Goal: Information Seeking & Learning: Check status

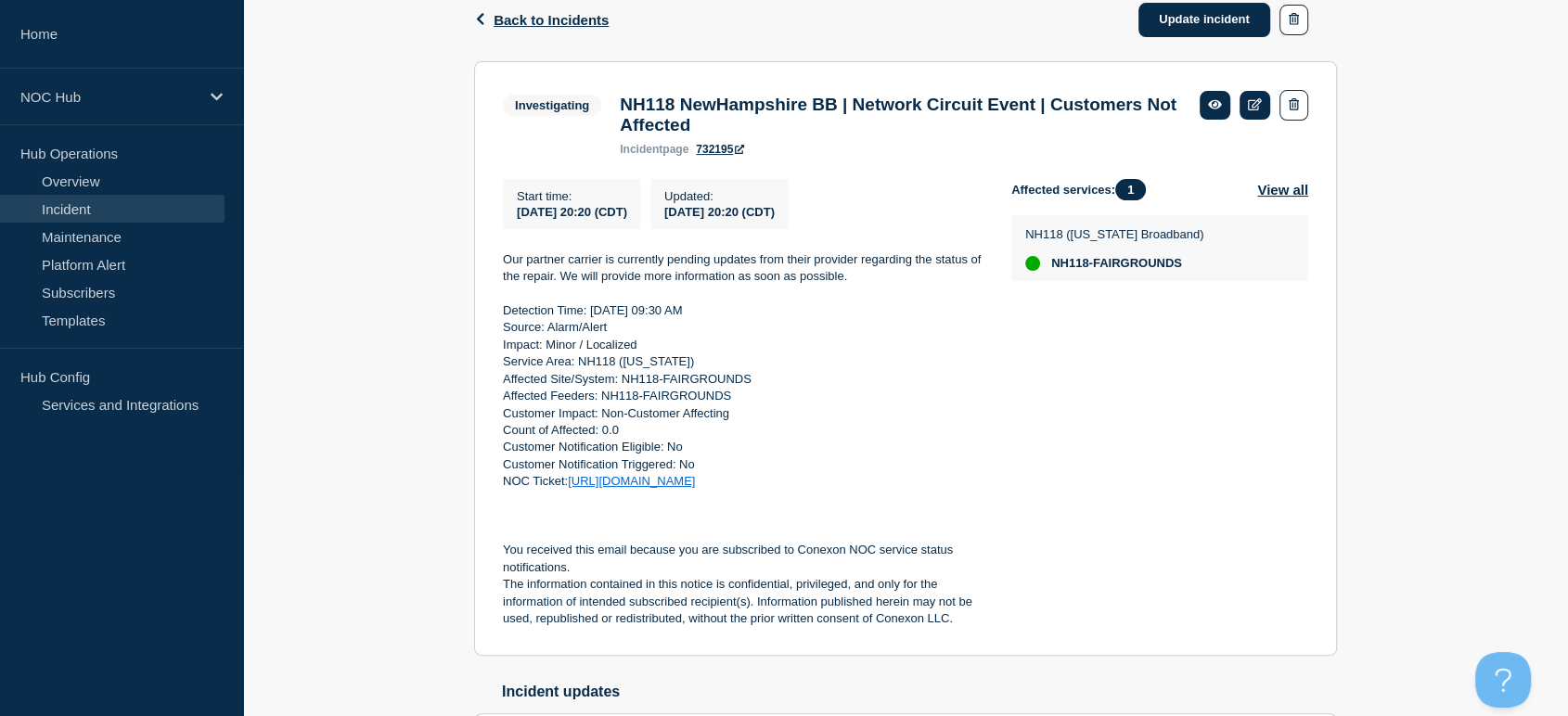
click at [82, 209] on link "Incident" at bounding box center [112, 208] width 224 height 28
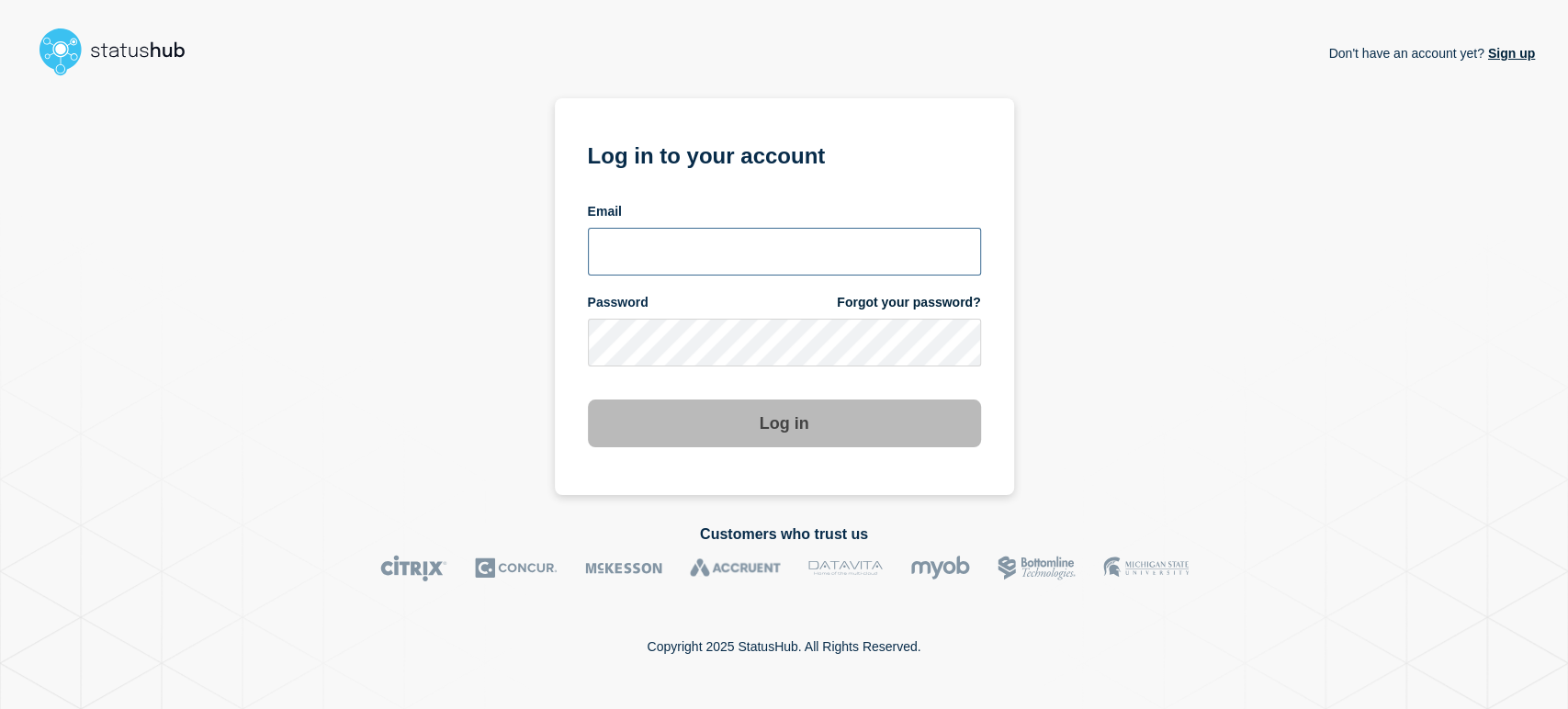
click at [659, 259] on input "email input" at bounding box center [784, 252] width 393 height 48
type input "sean.webb@conexon.us"
click at [588, 400] on button "Log in" at bounding box center [784, 424] width 393 height 48
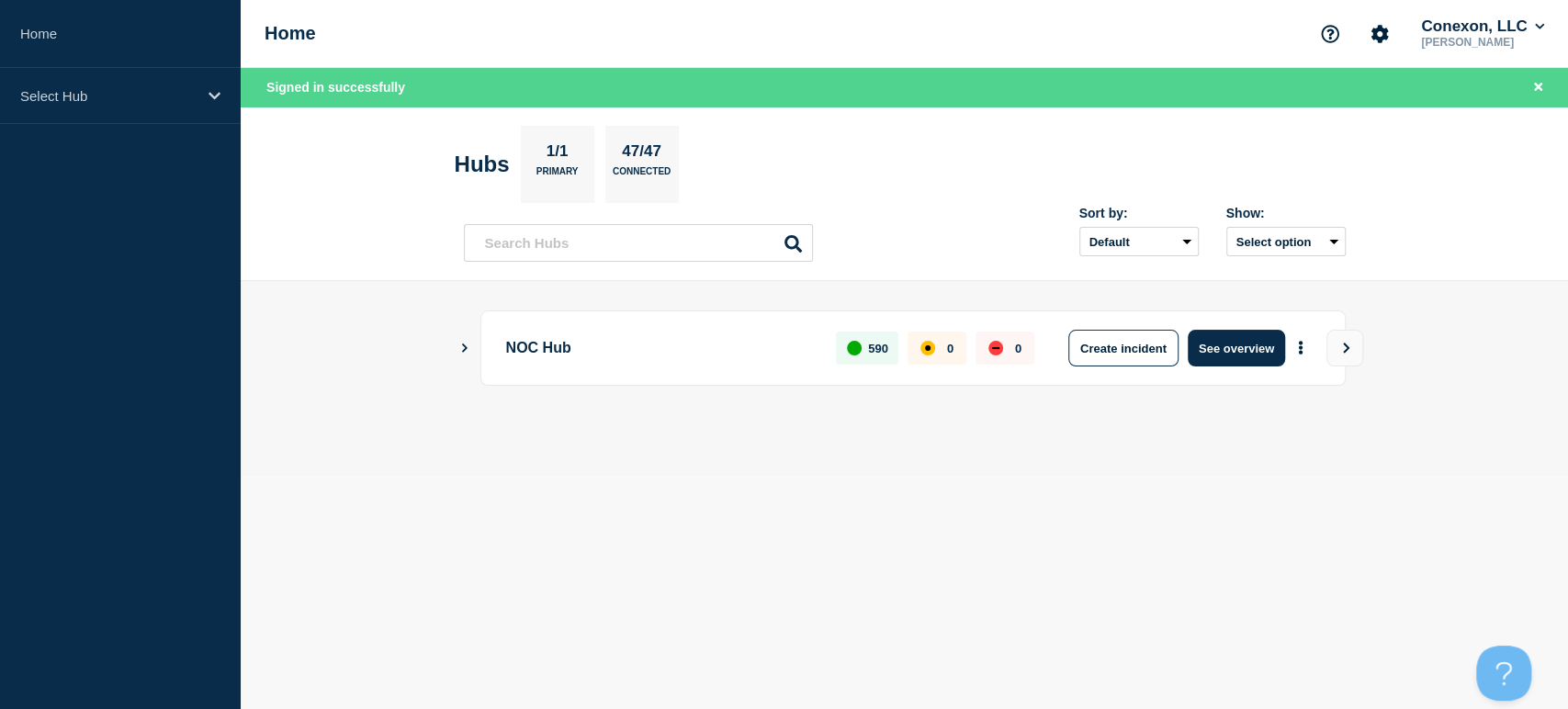
click at [1223, 328] on div "NOC Hub 590 0 0 Create incident See overview" at bounding box center [913, 348] width 865 height 75
click at [1225, 344] on button "See overview" at bounding box center [1236, 348] width 97 height 37
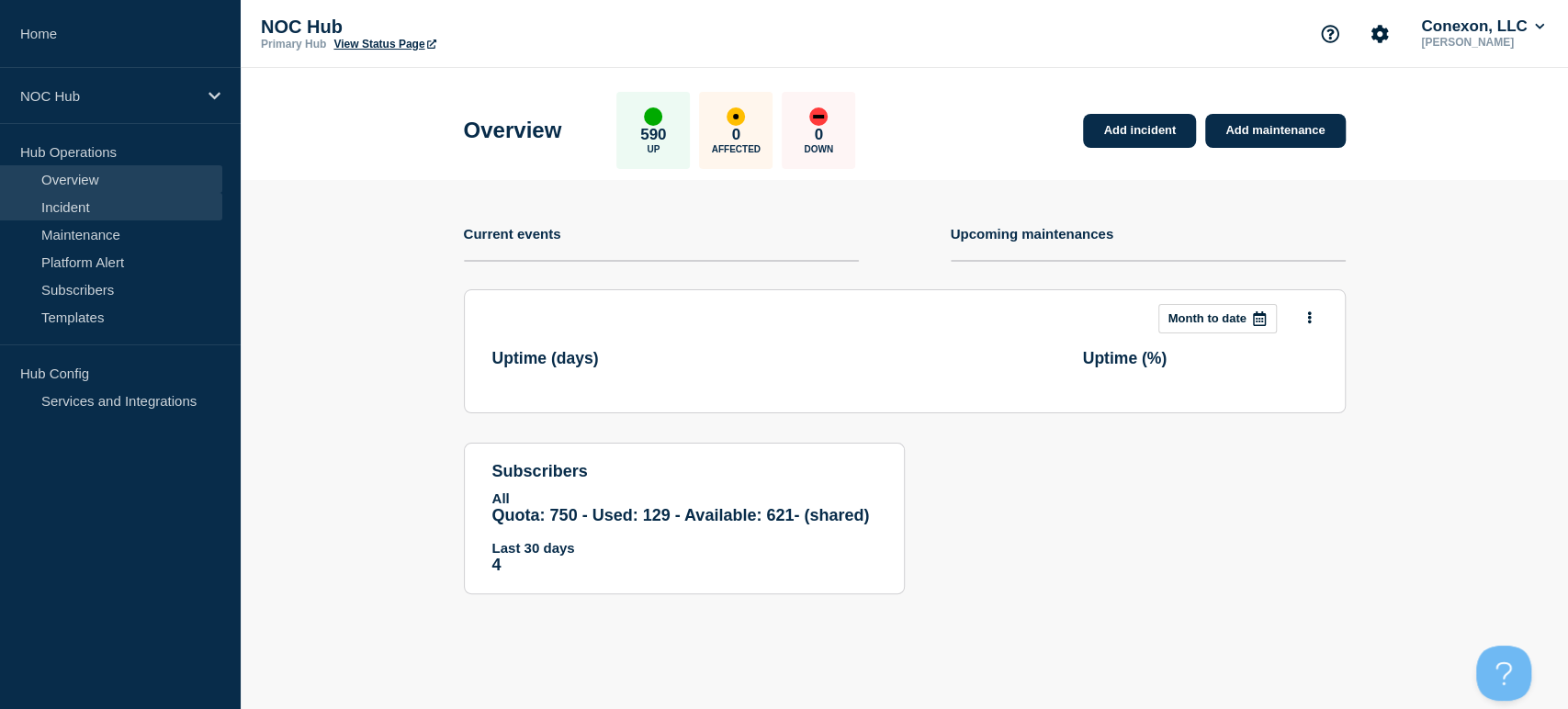
click at [82, 207] on link "Incident" at bounding box center [111, 206] width 222 height 28
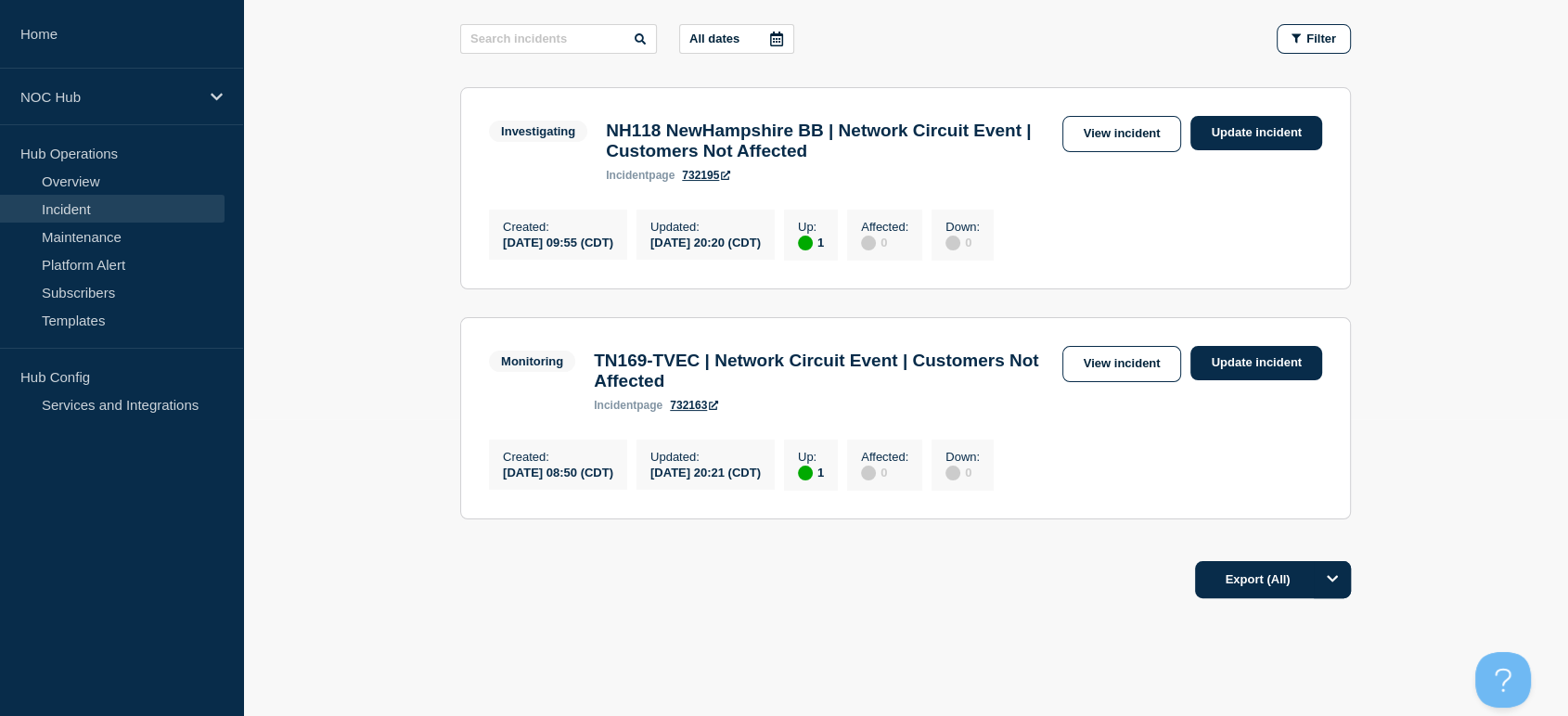
scroll to position [309, 0]
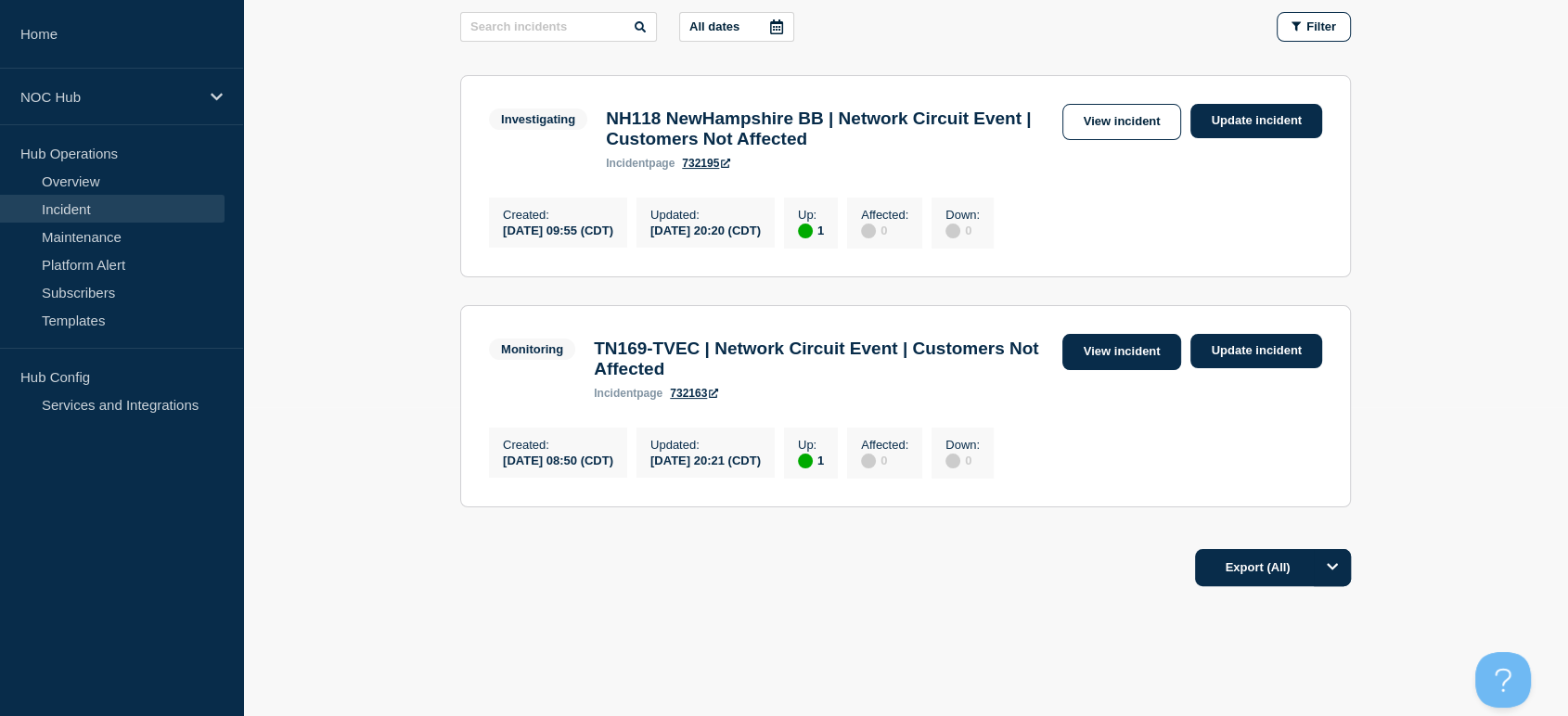
click at [1092, 367] on link "View incident" at bounding box center [1122, 353] width 119 height 37
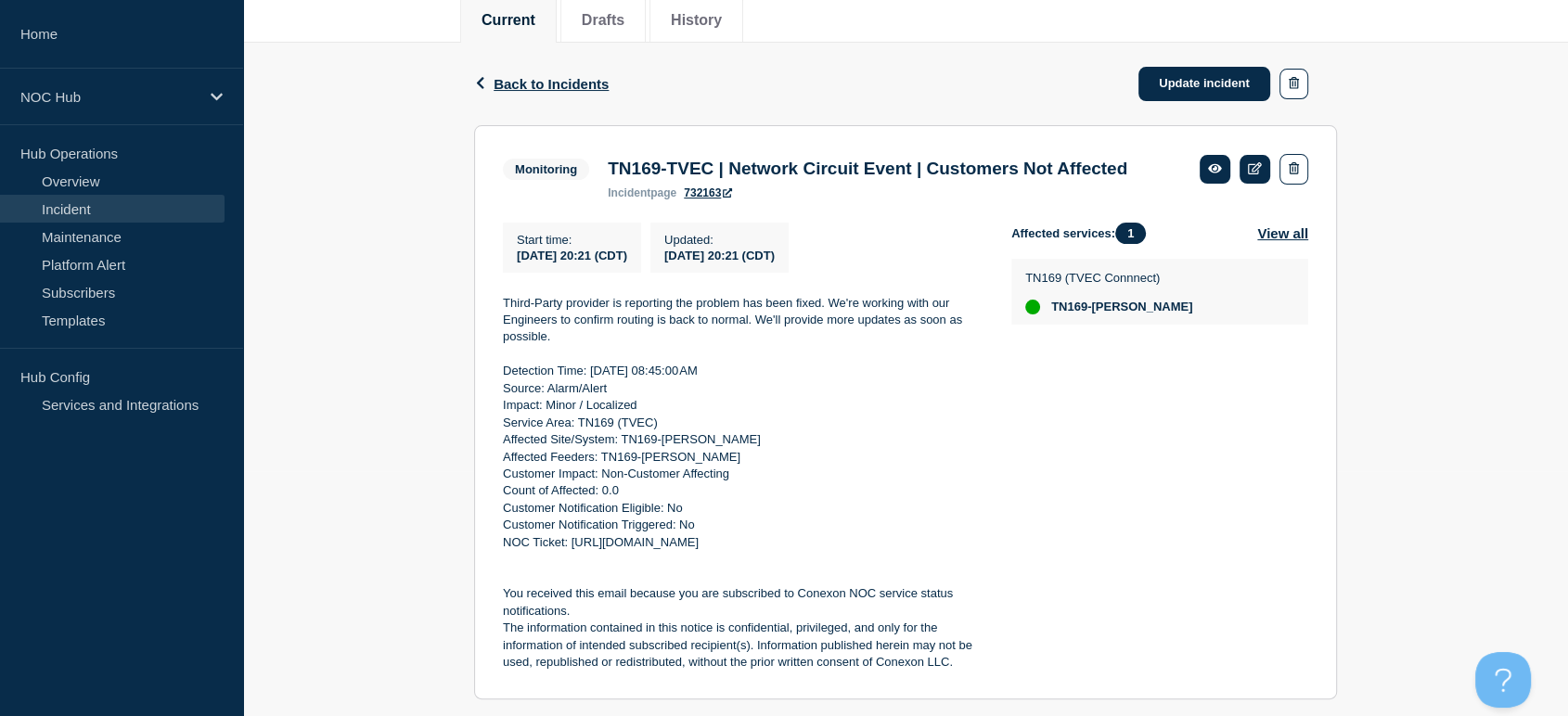
scroll to position [309, 0]
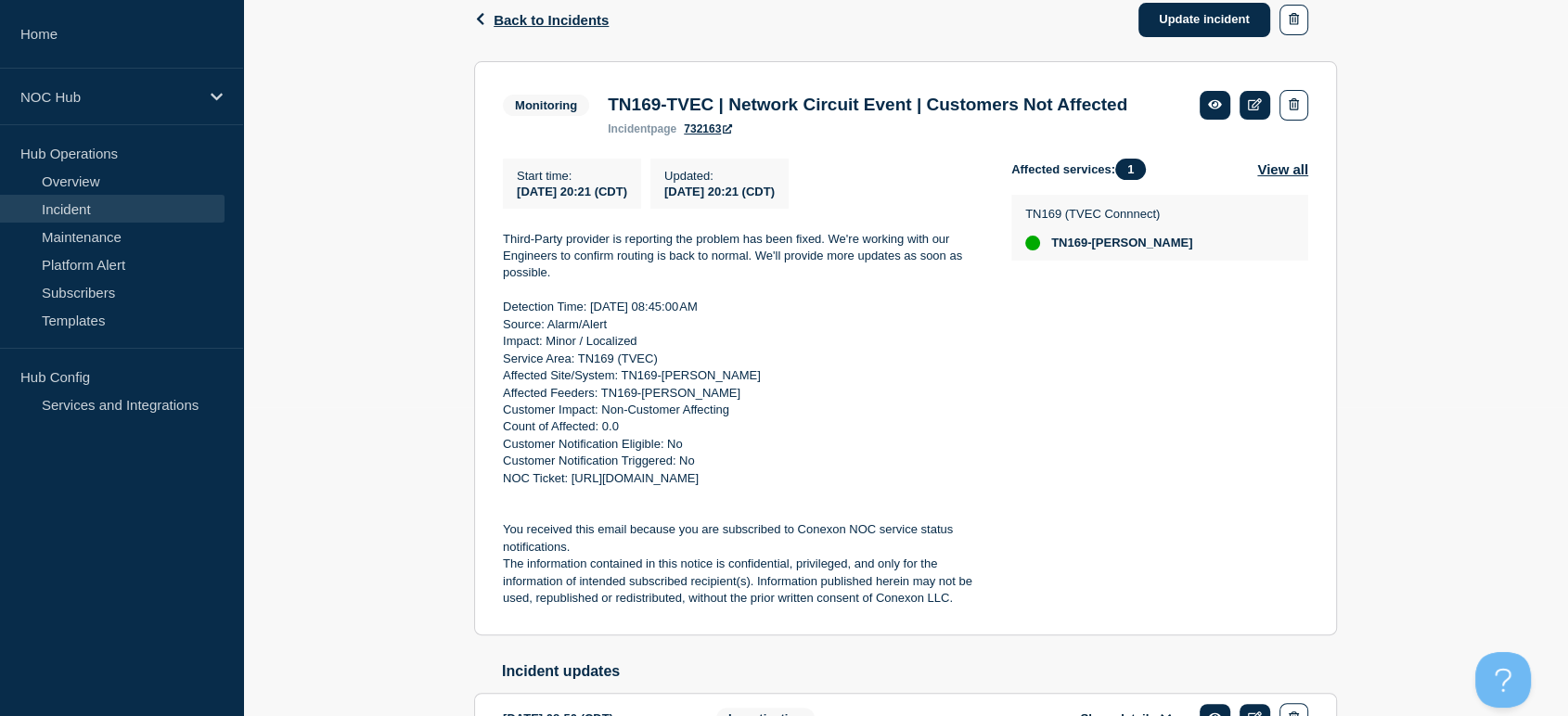
click at [60, 211] on link "Incident" at bounding box center [112, 208] width 224 height 28
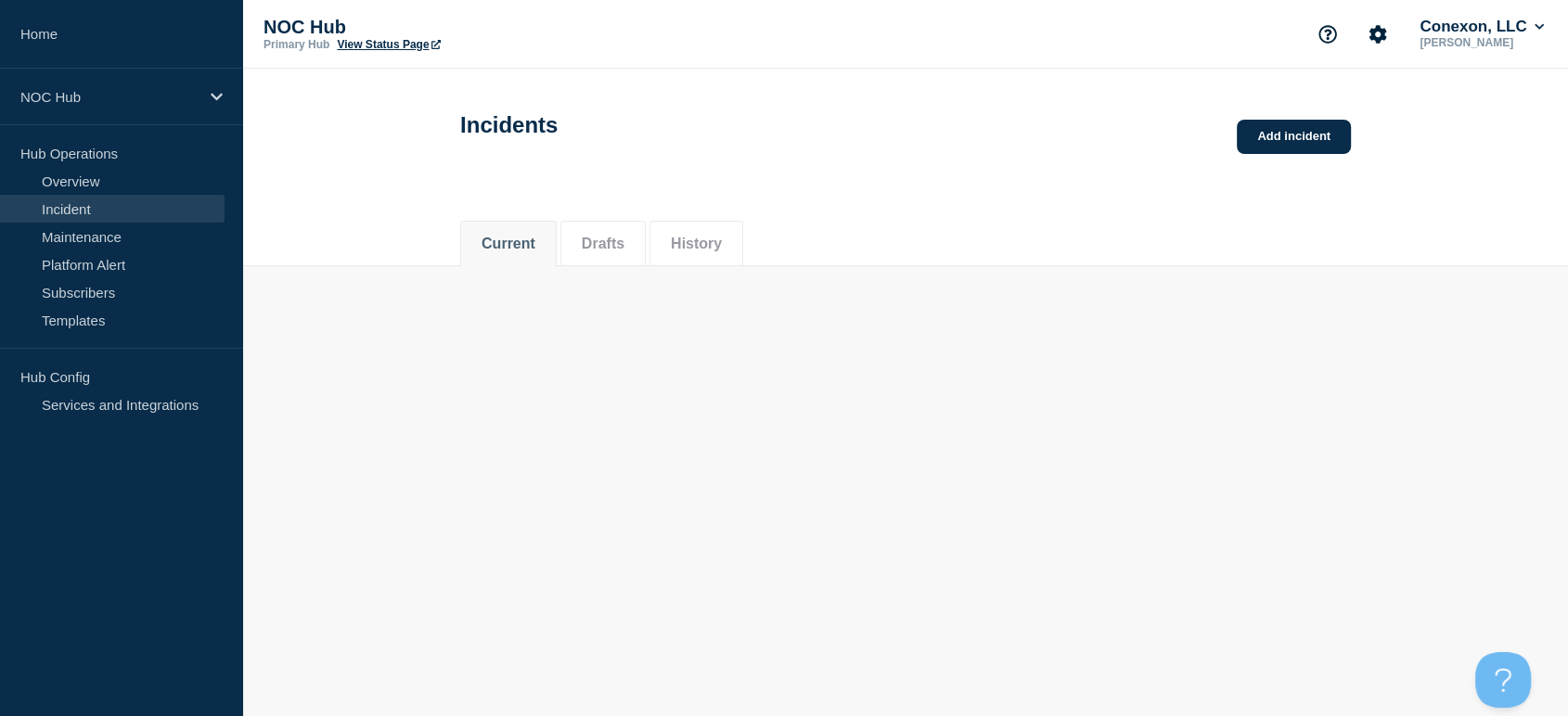
click at [60, 211] on link "Incident" at bounding box center [112, 208] width 224 height 28
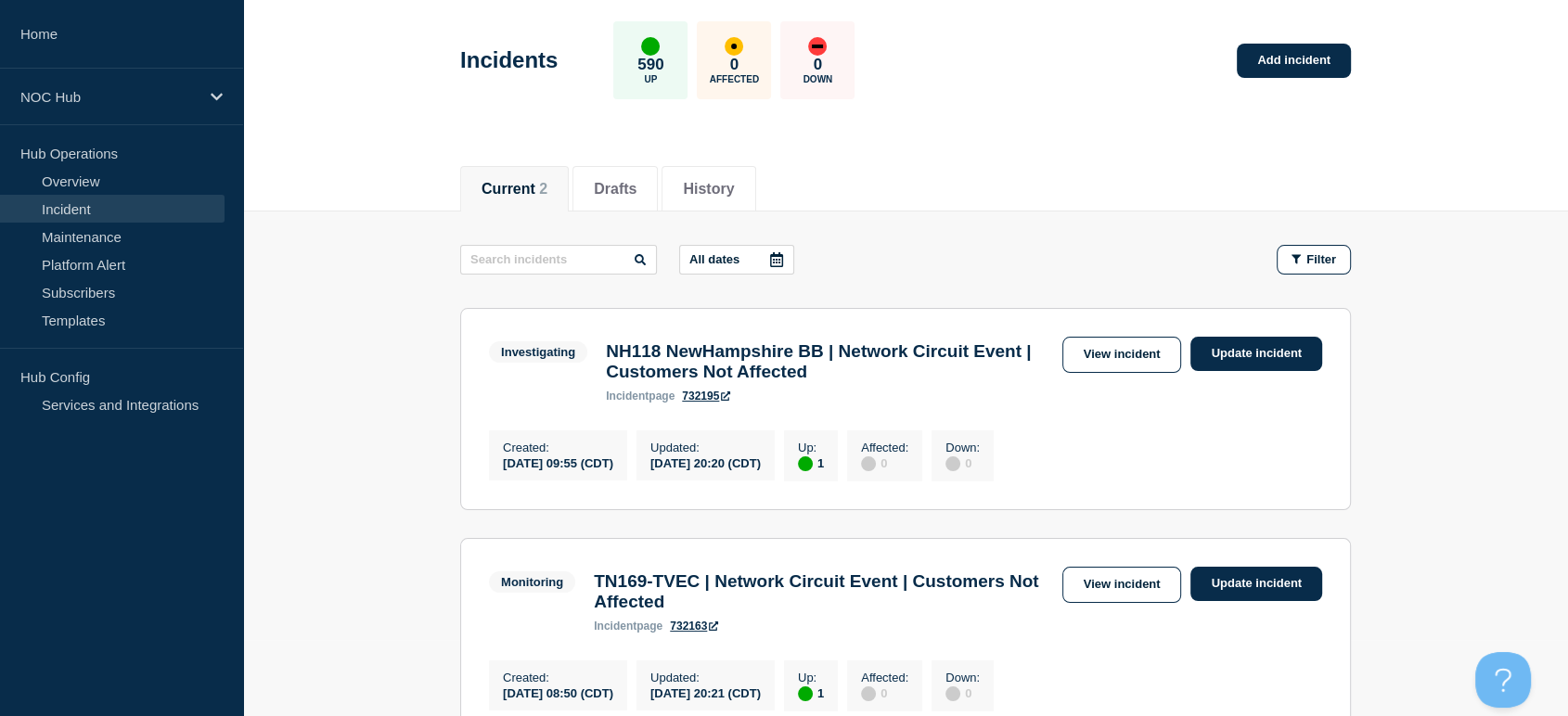
scroll to position [206, 0]
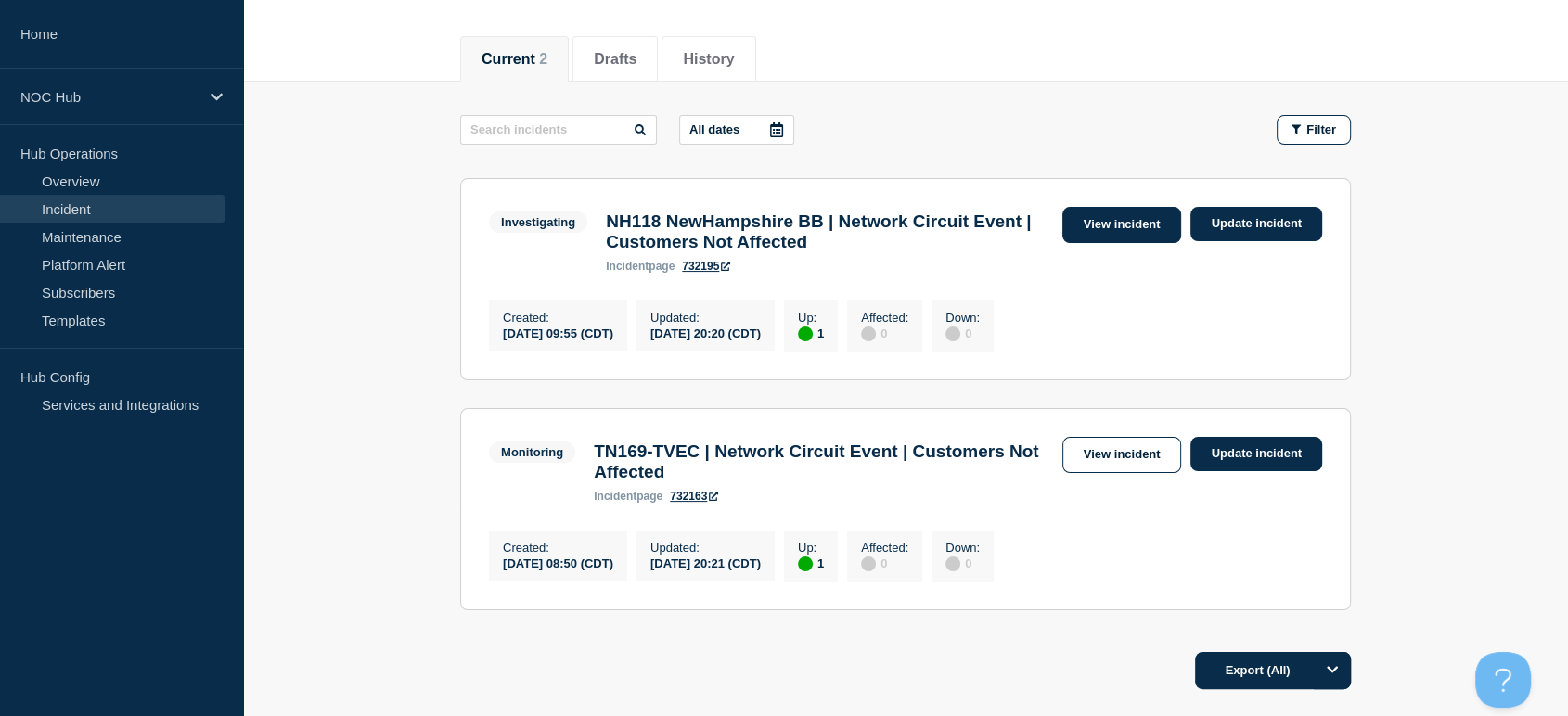
click at [1089, 229] on link "View incident" at bounding box center [1122, 225] width 119 height 37
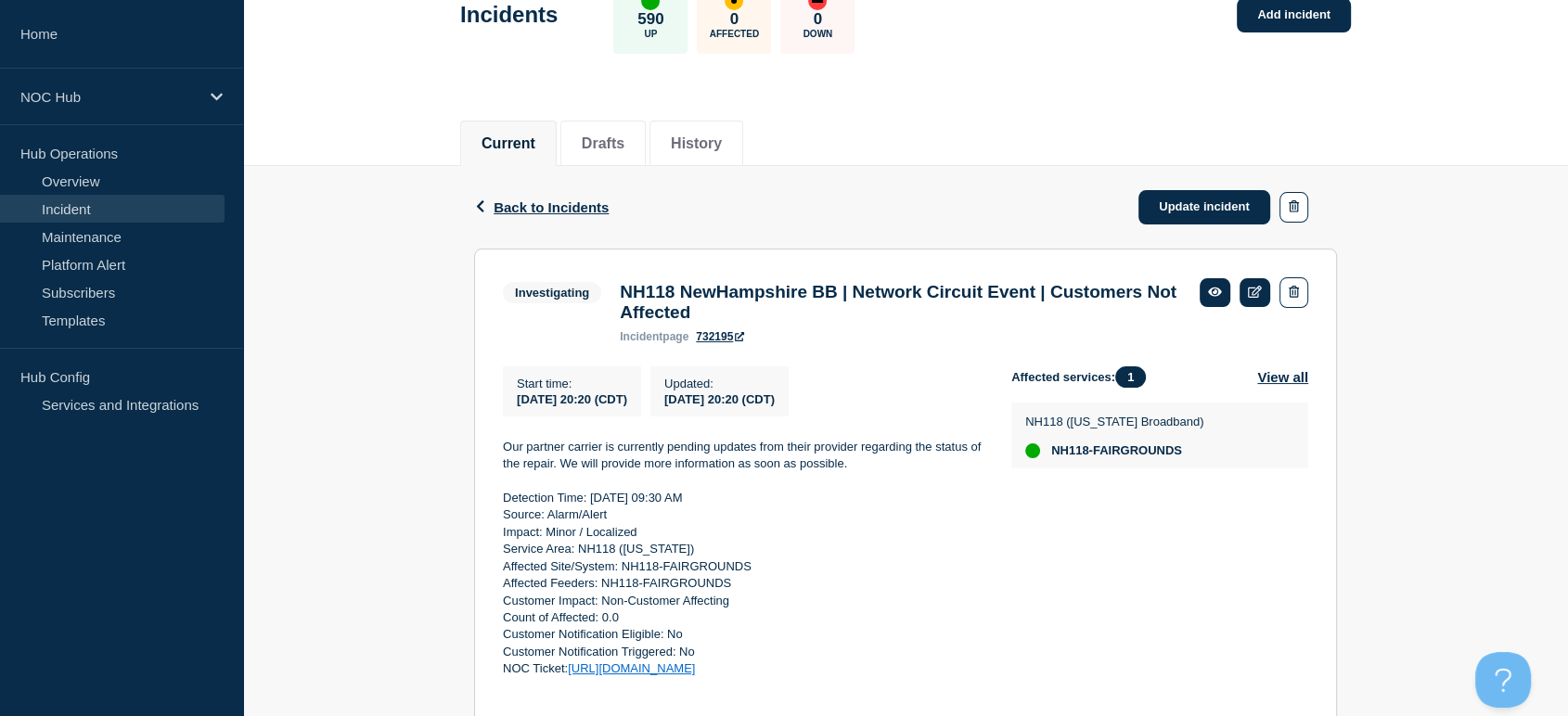
scroll to position [309, 0]
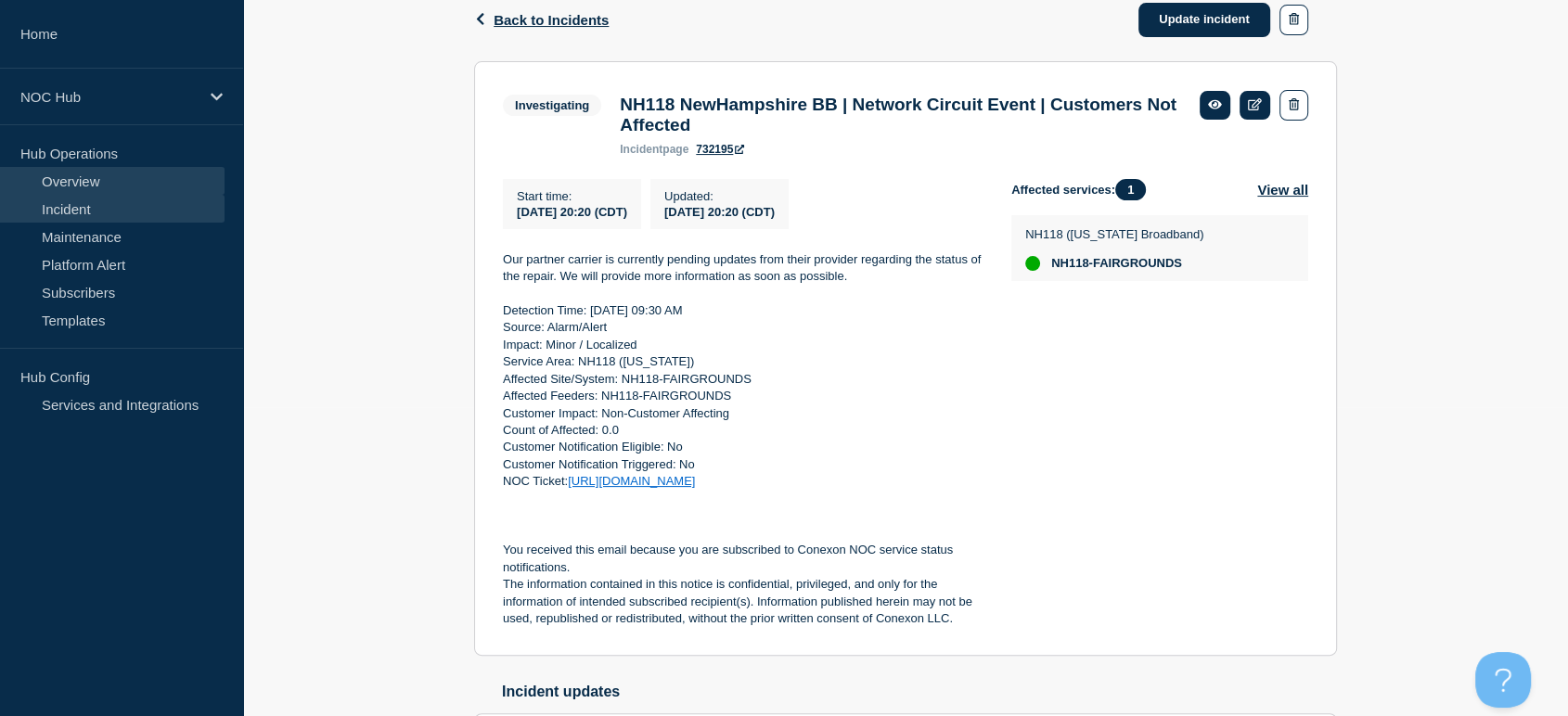
click at [78, 191] on link "Overview" at bounding box center [112, 180] width 224 height 28
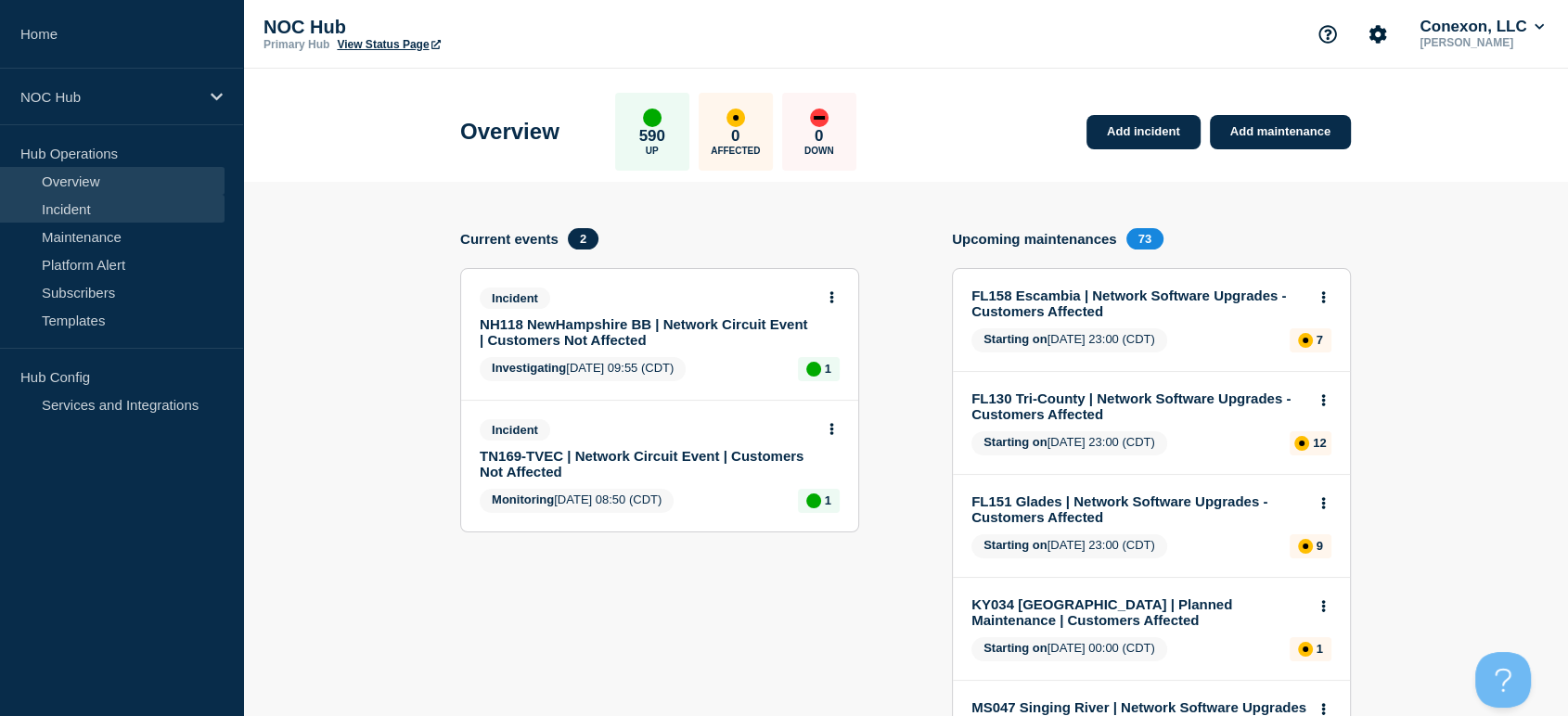
click at [69, 213] on link "Incident" at bounding box center [112, 208] width 224 height 28
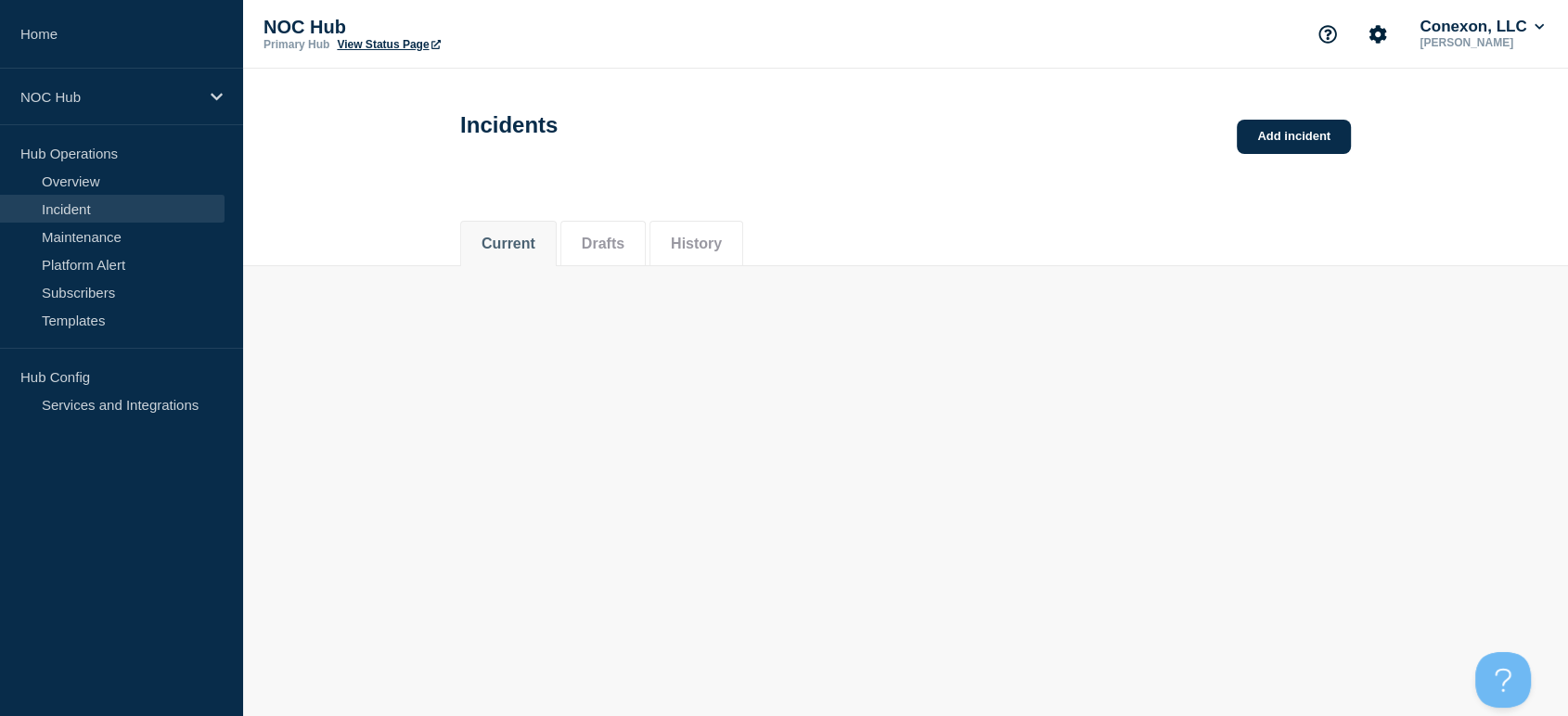
click at [69, 213] on link "Incident" at bounding box center [112, 208] width 224 height 28
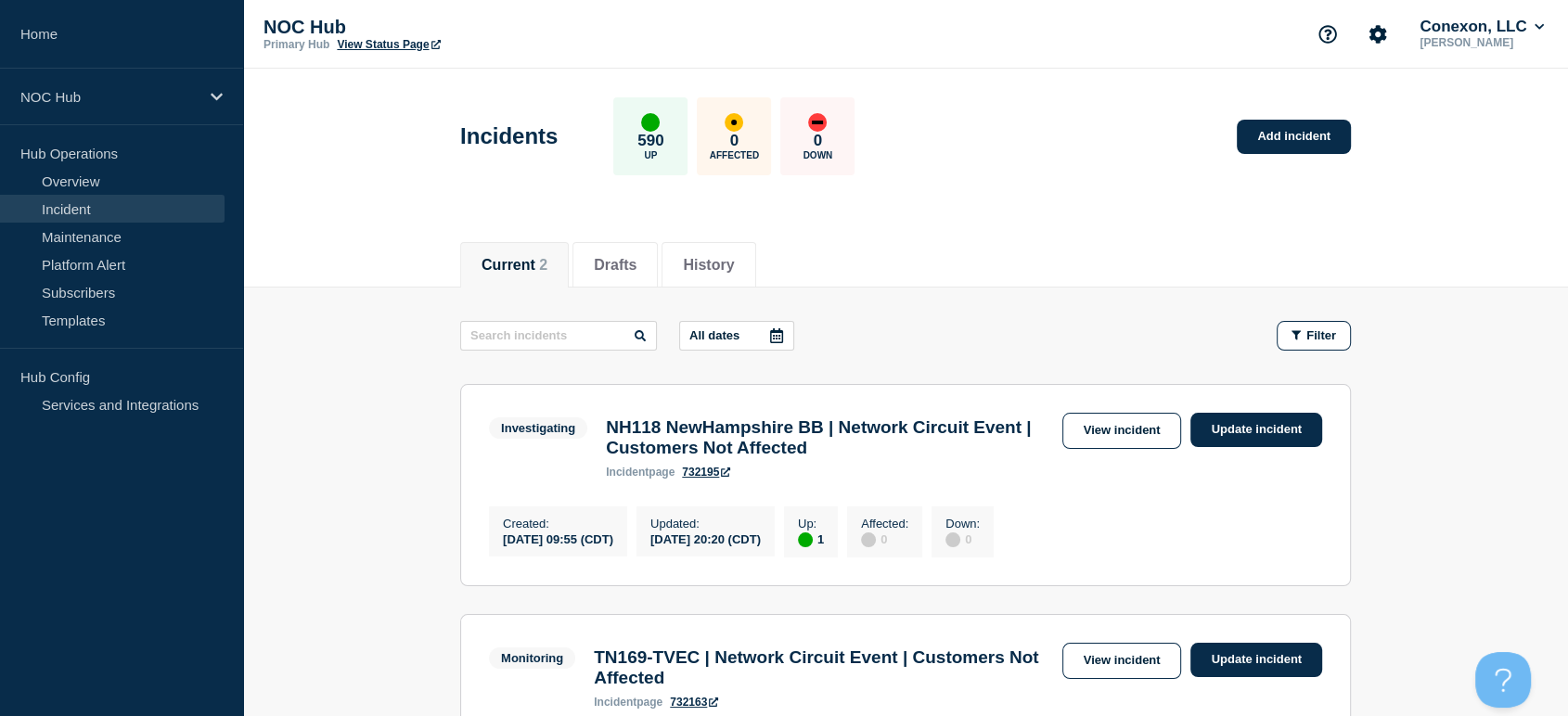
scroll to position [309, 0]
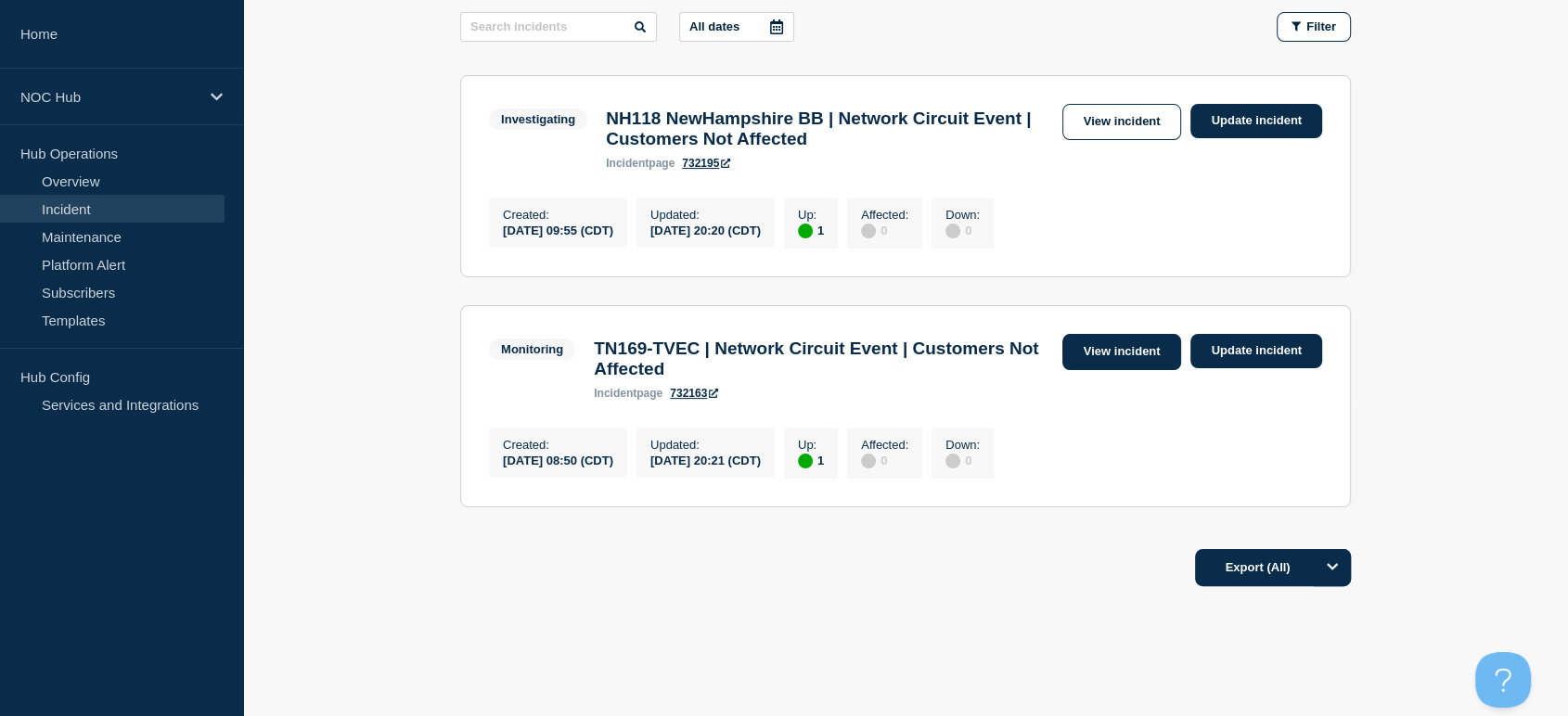
click at [1094, 355] on link "View incident" at bounding box center [1122, 353] width 119 height 37
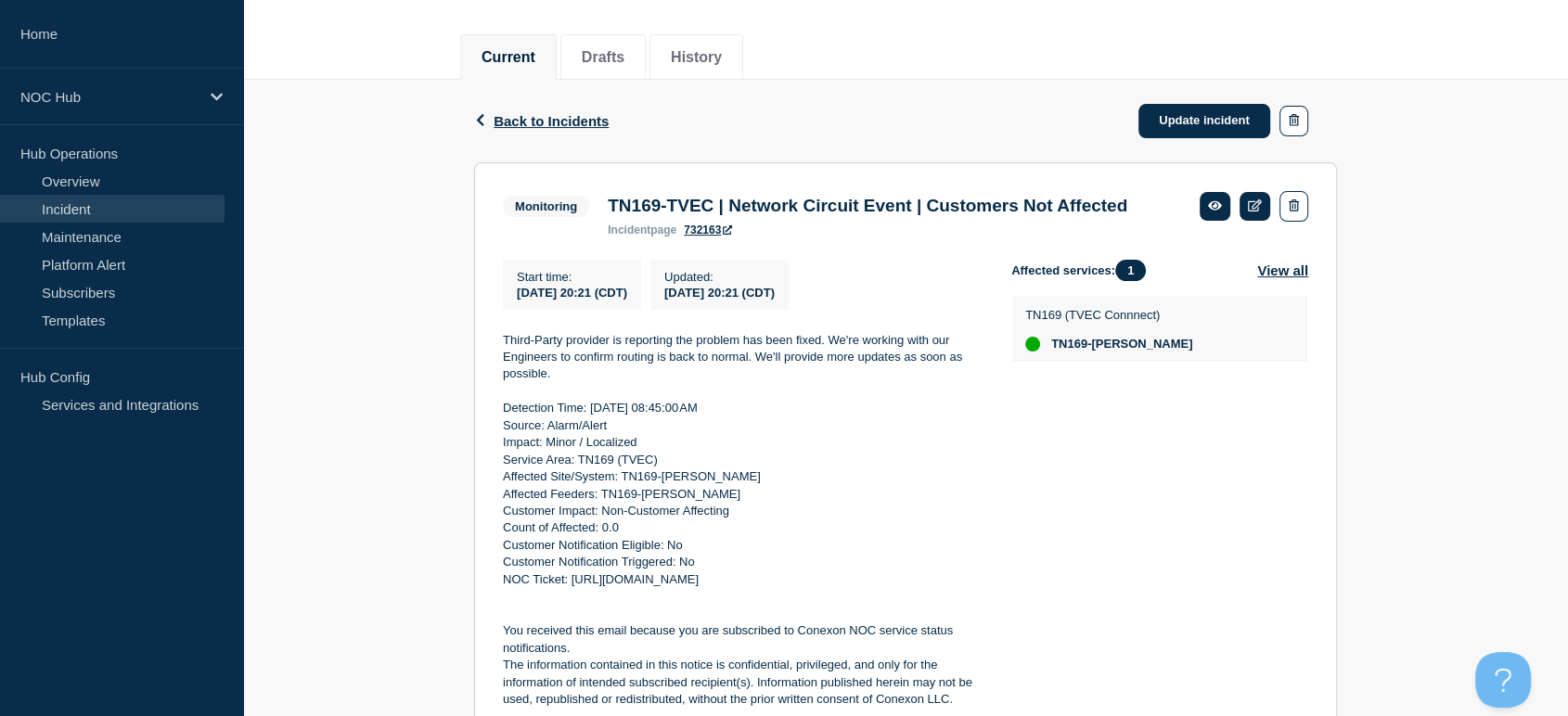
scroll to position [309, 0]
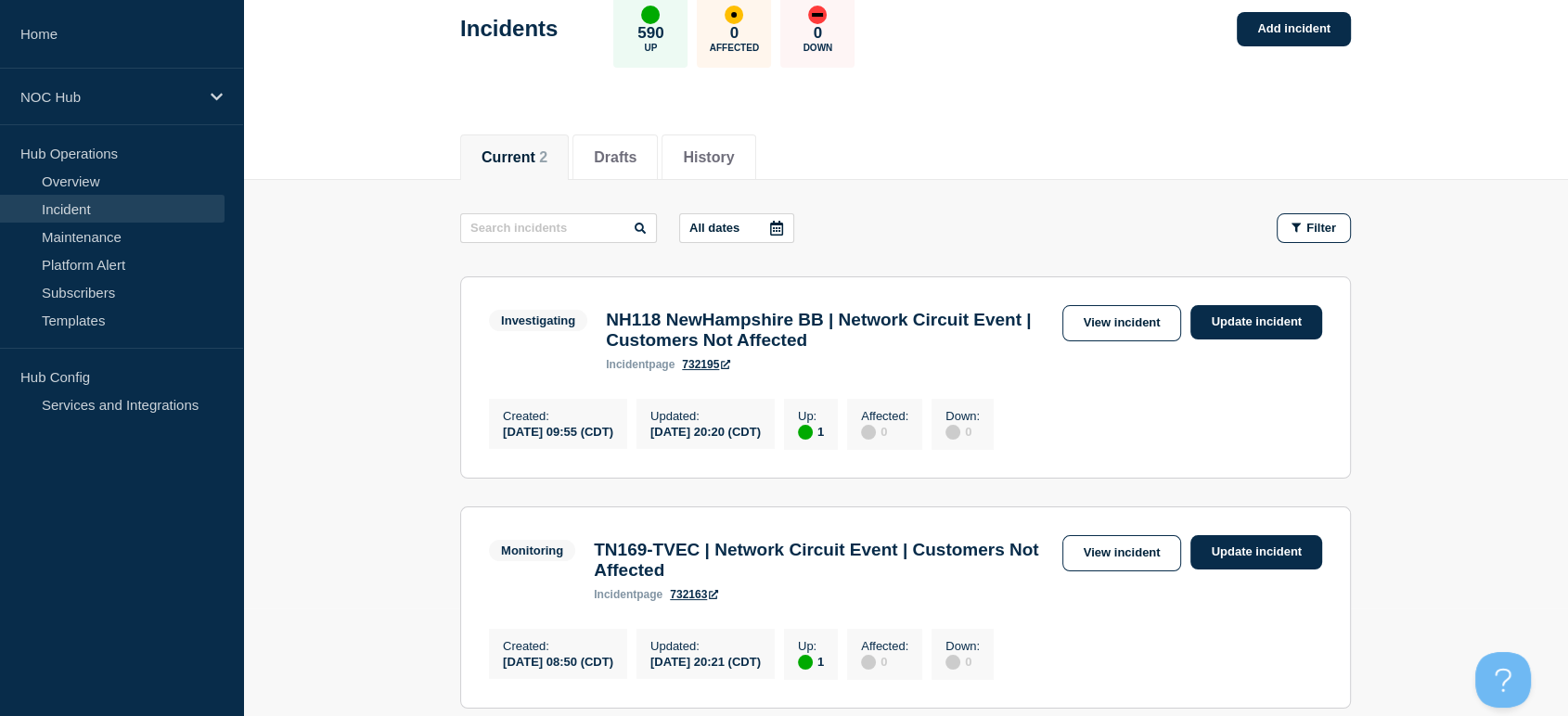
scroll to position [206, 0]
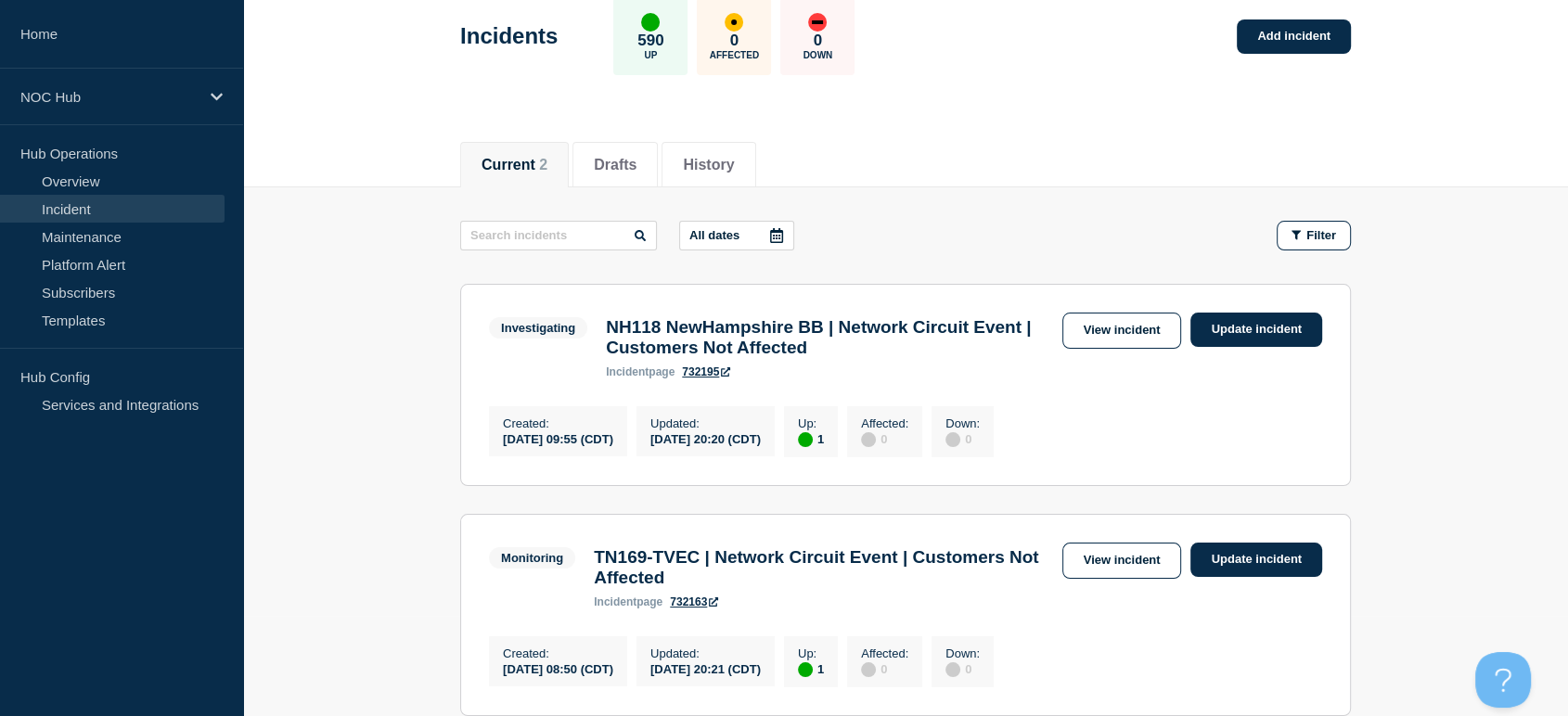
scroll to position [206, 0]
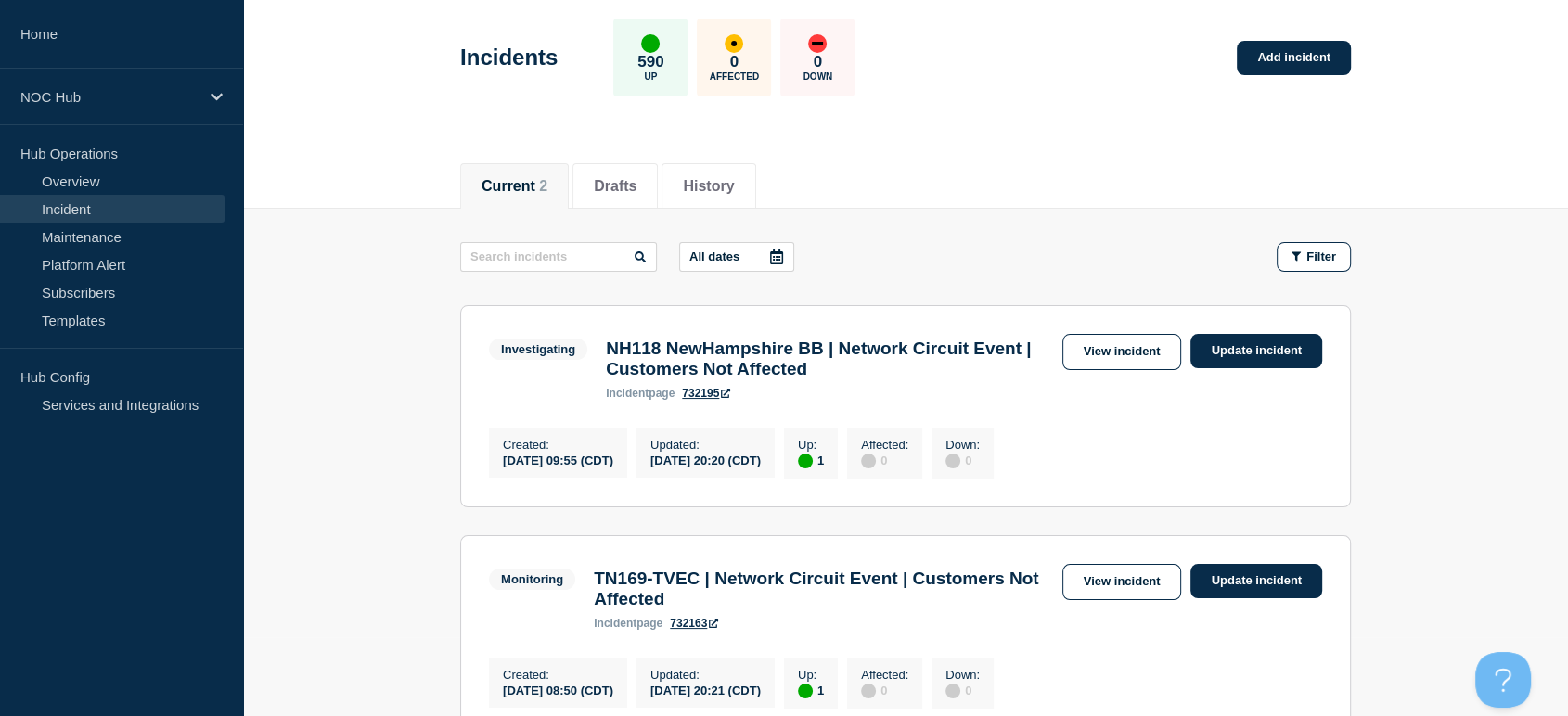
scroll to position [206, 0]
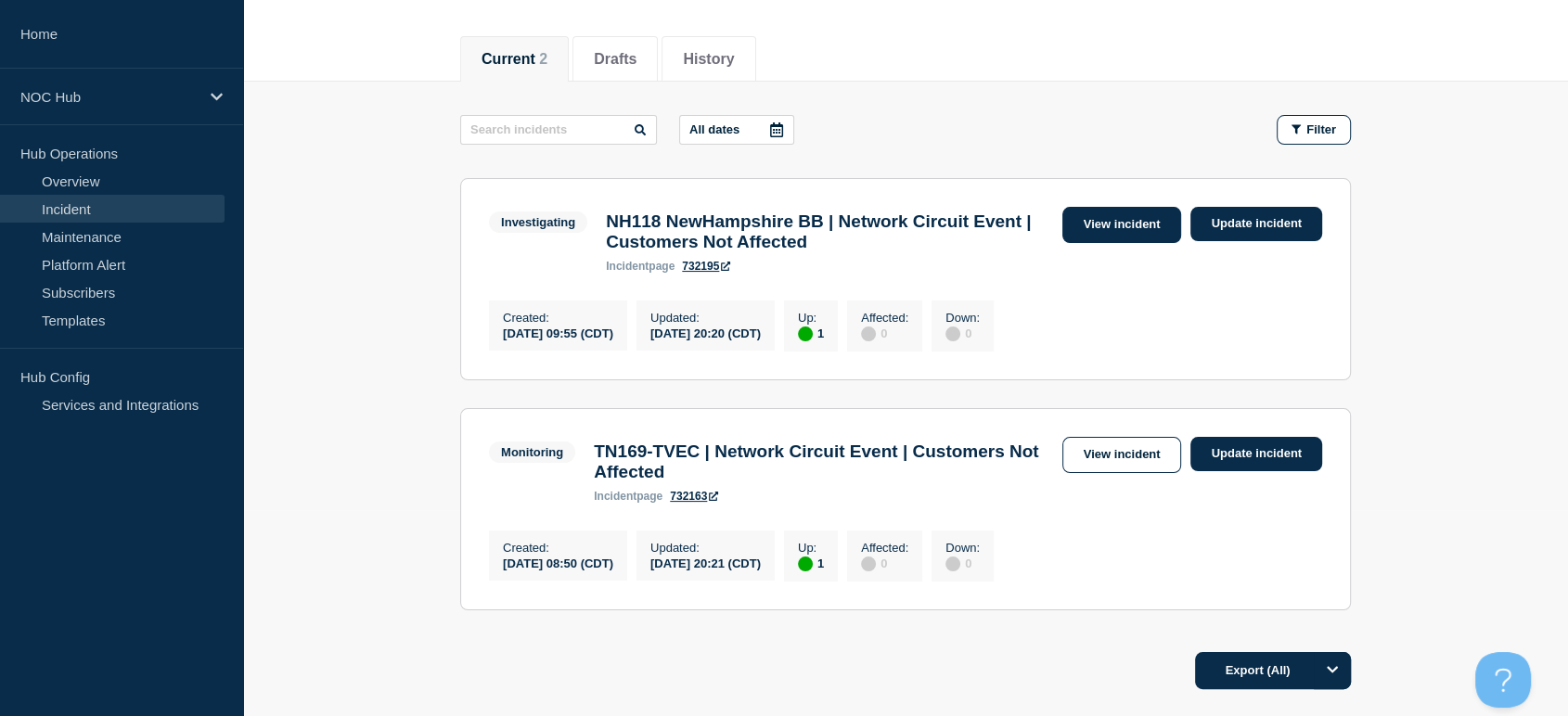
click at [1082, 228] on link "View incident" at bounding box center [1122, 225] width 119 height 37
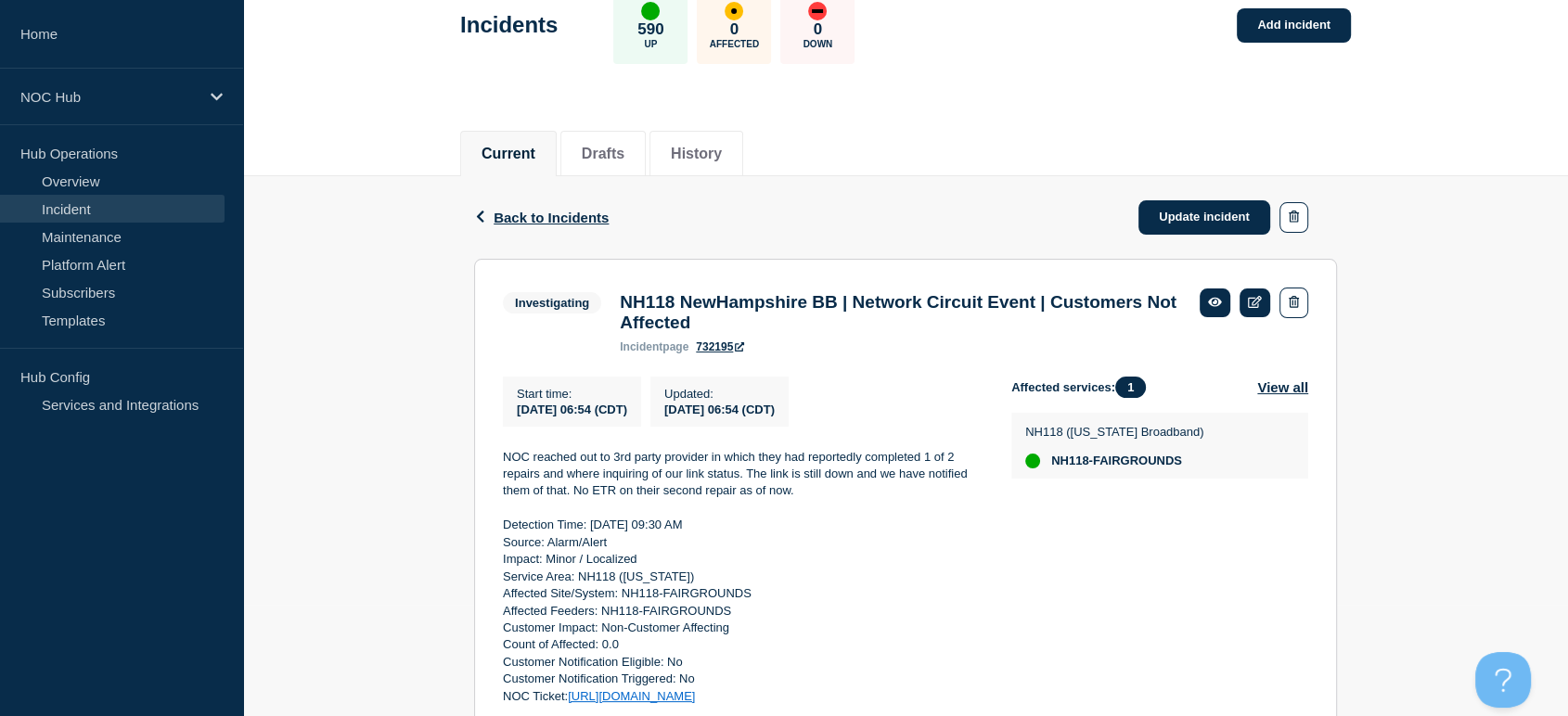
scroll to position [309, 0]
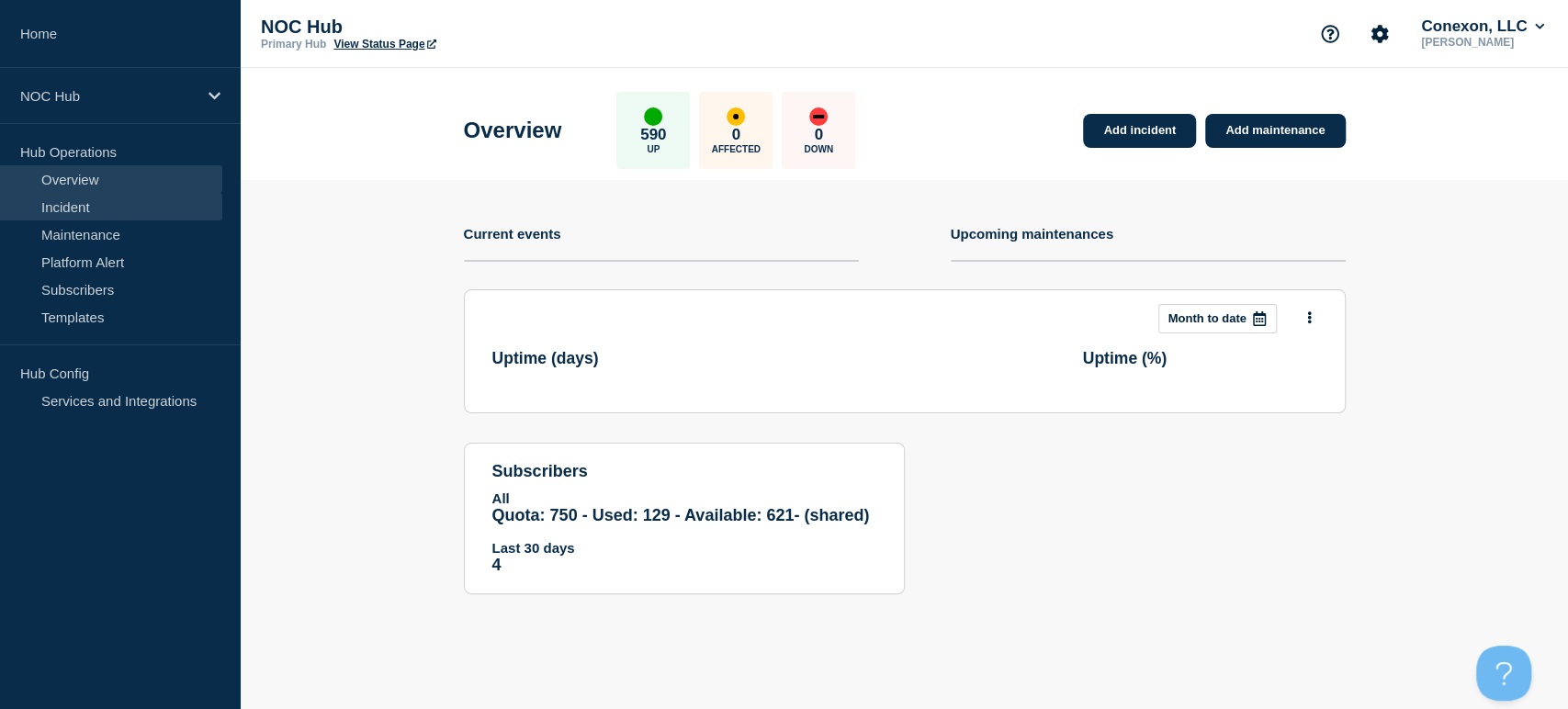
click at [71, 199] on link "Incident" at bounding box center [111, 206] width 222 height 28
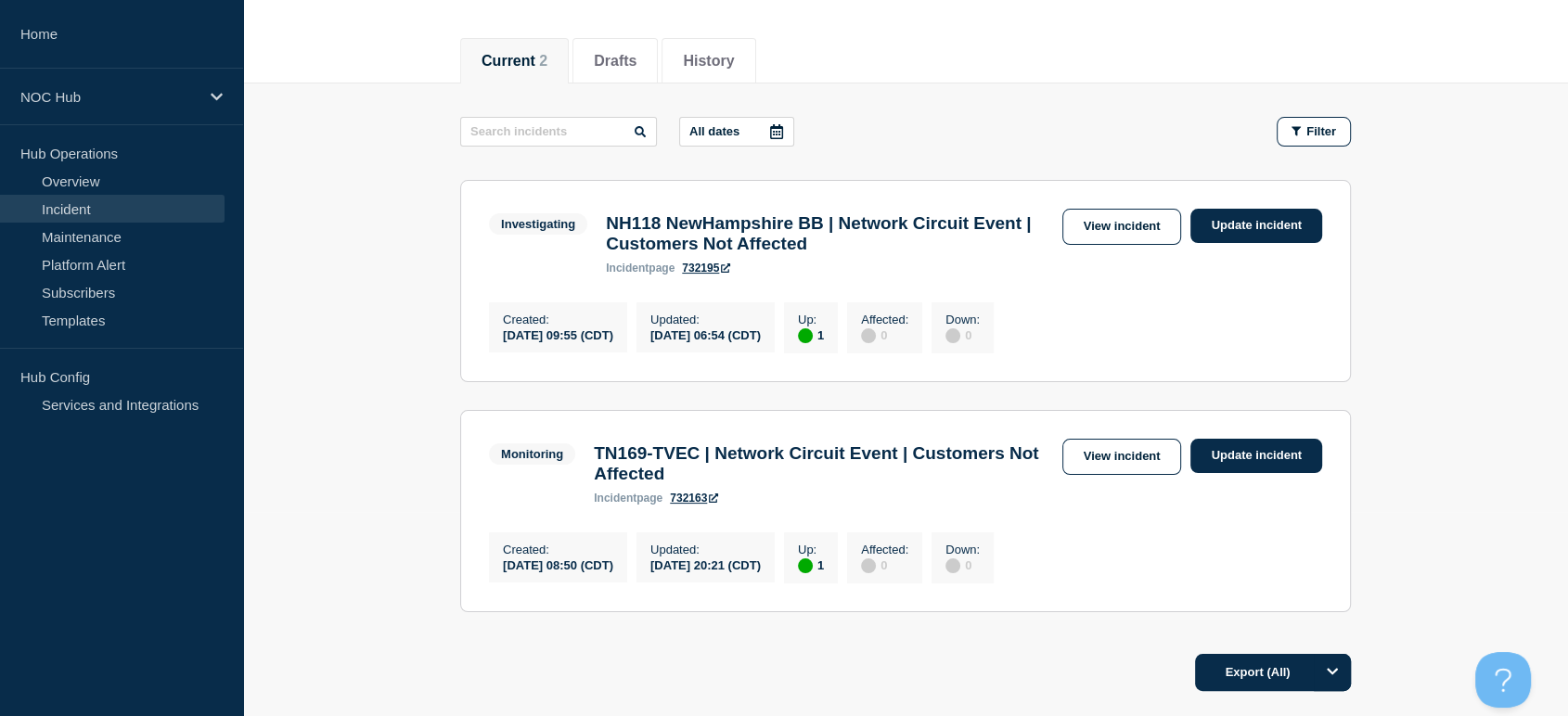
scroll to position [206, 0]
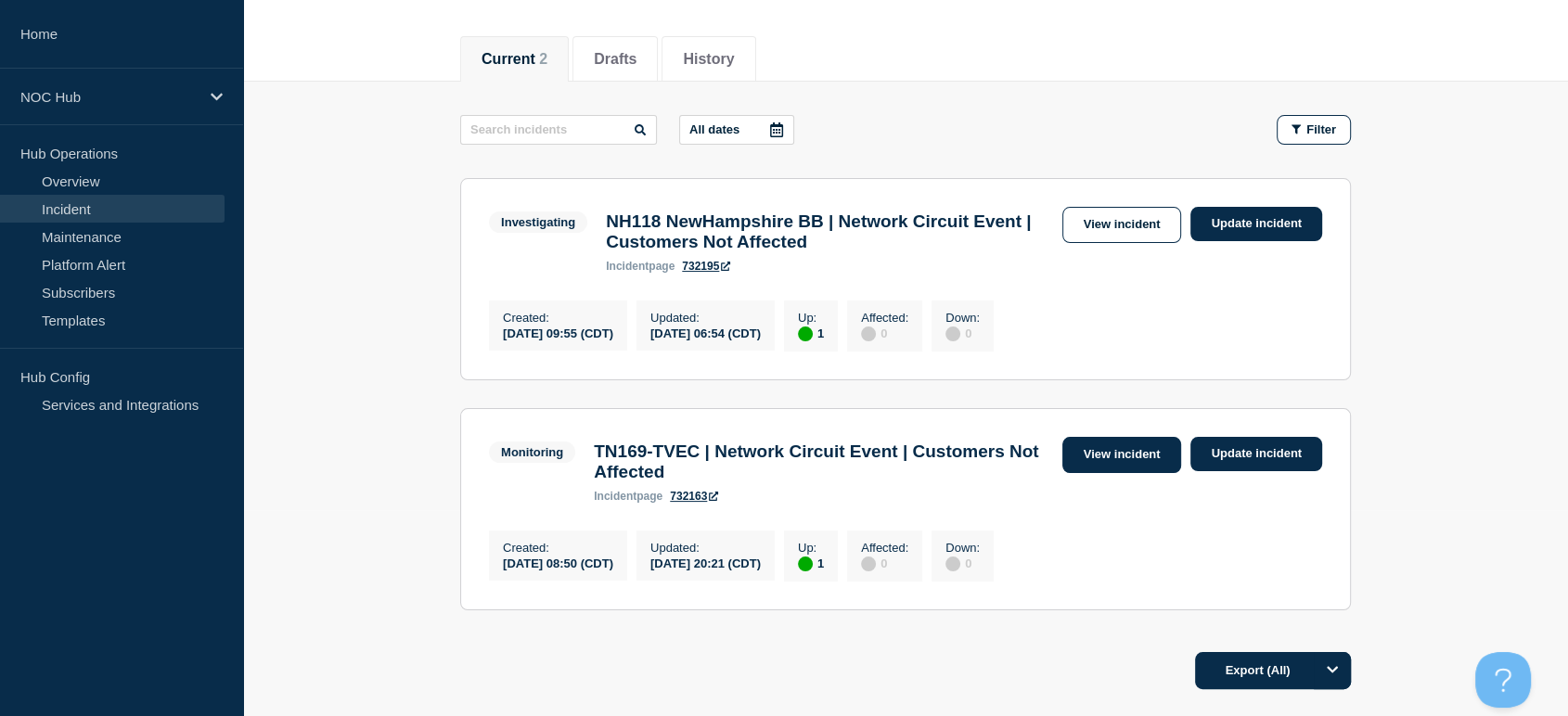
click at [1118, 455] on link "View incident" at bounding box center [1122, 456] width 119 height 37
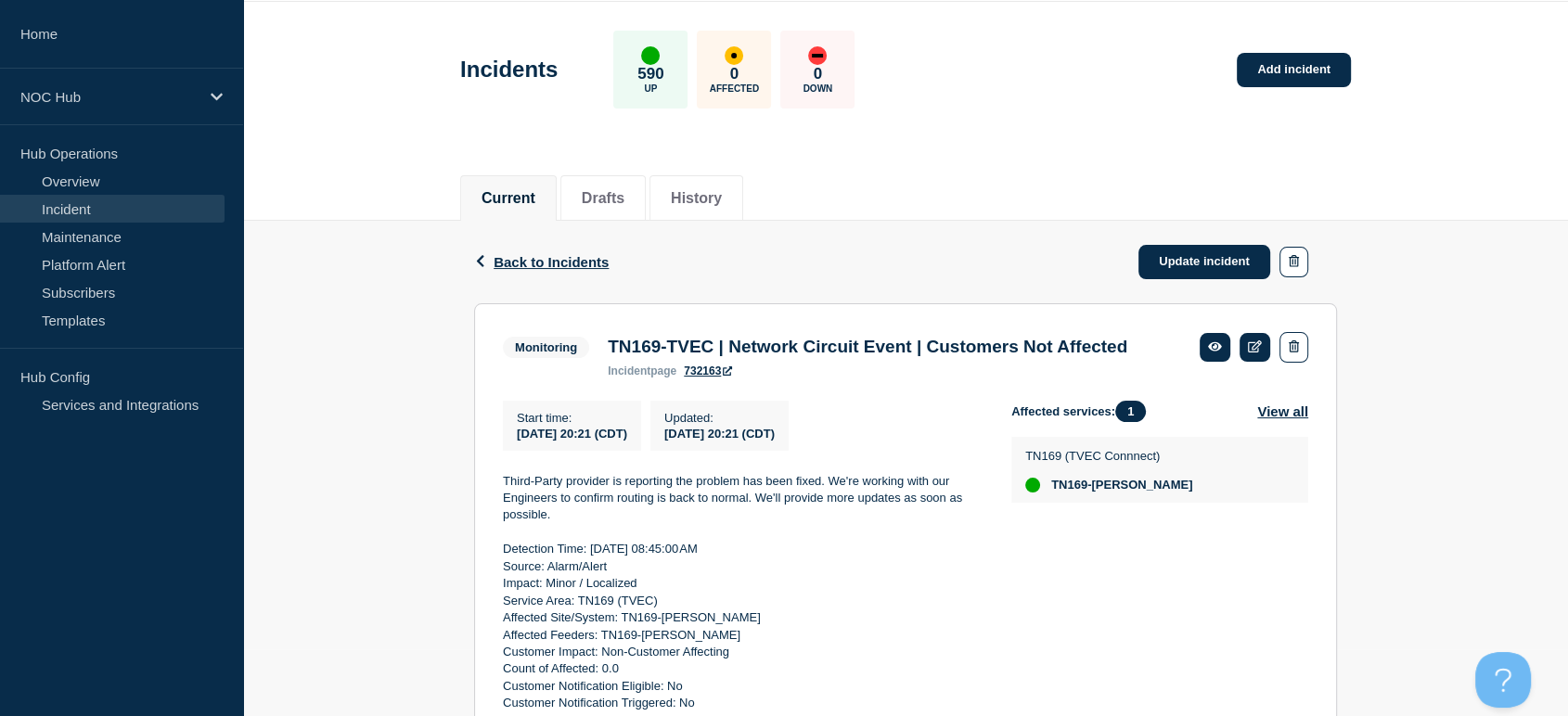
scroll to position [103, 0]
